Goal: Task Accomplishment & Management: Manage account settings

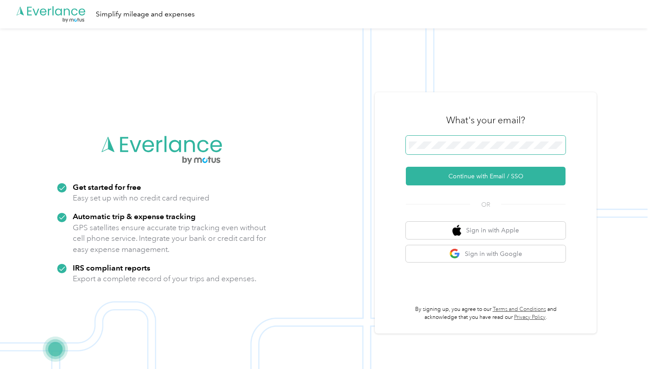
click at [483, 151] on span at bounding box center [486, 145] width 160 height 19
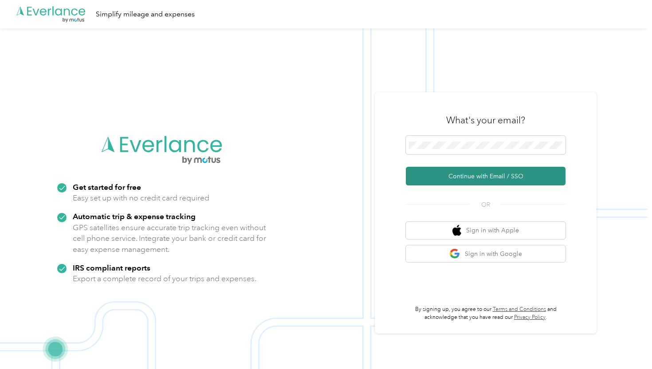
click at [498, 171] on button "Continue with Email / SSO" at bounding box center [486, 176] width 160 height 19
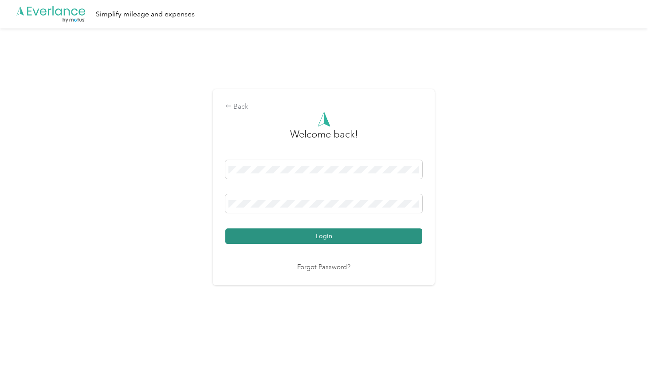
click at [311, 240] on button "Login" at bounding box center [323, 236] width 197 height 16
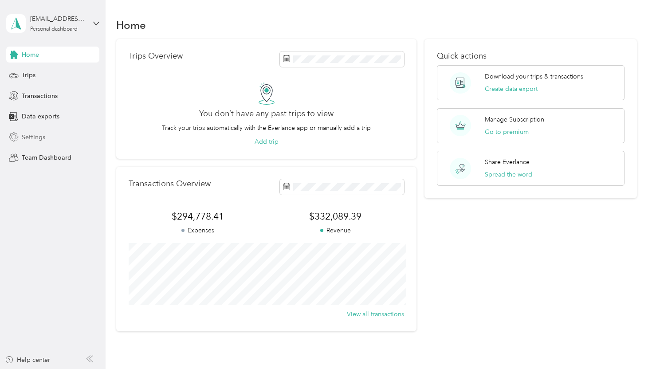
click at [29, 133] on span "Settings" at bounding box center [34, 137] width 24 height 9
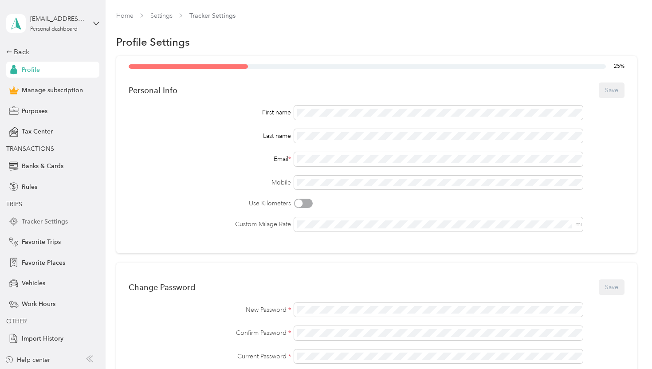
click at [42, 224] on span "Tracker Settings" at bounding box center [45, 221] width 46 height 9
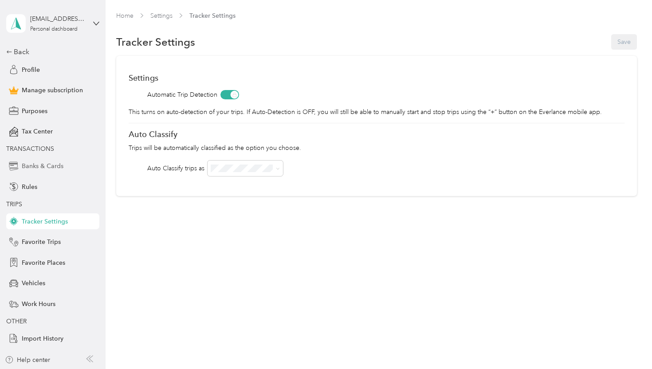
click at [34, 165] on span "Banks & Cards" at bounding box center [43, 165] width 42 height 9
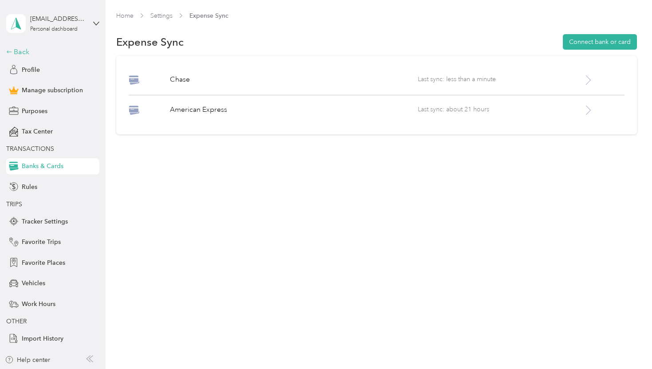
click at [28, 48] on div "Back" at bounding box center [50, 52] width 89 height 11
